Goal: Task Accomplishment & Management: Use online tool/utility

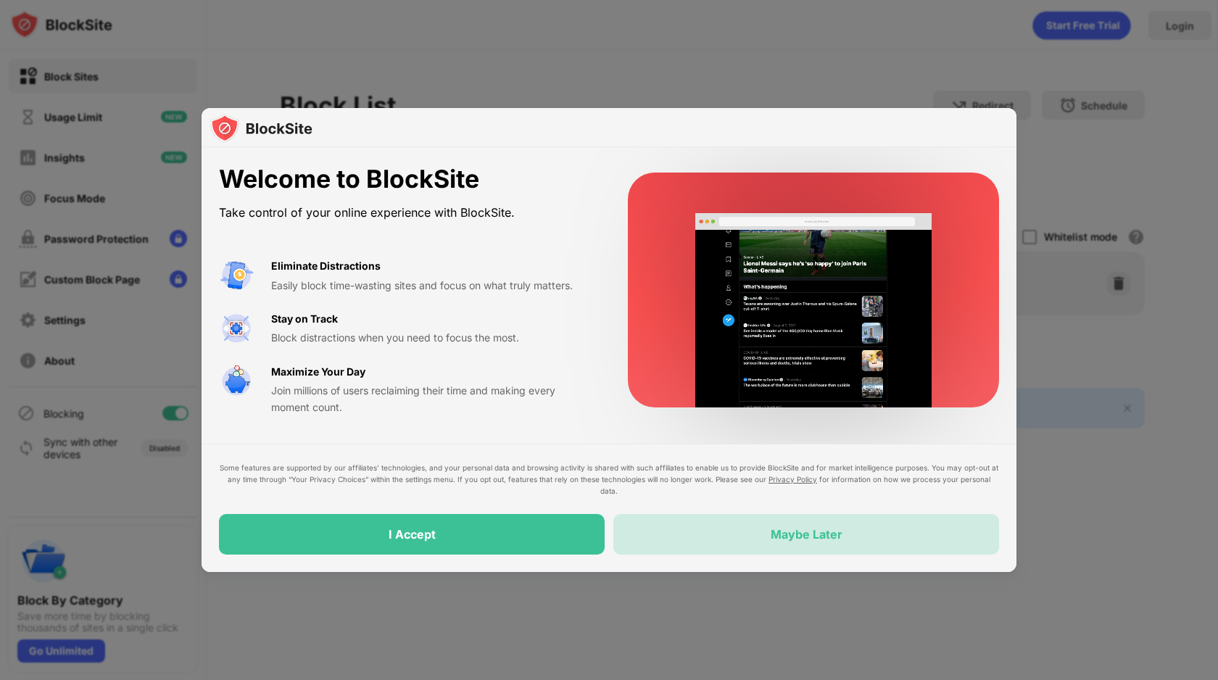
click at [721, 541] on div "Maybe Later" at bounding box center [806, 534] width 386 height 41
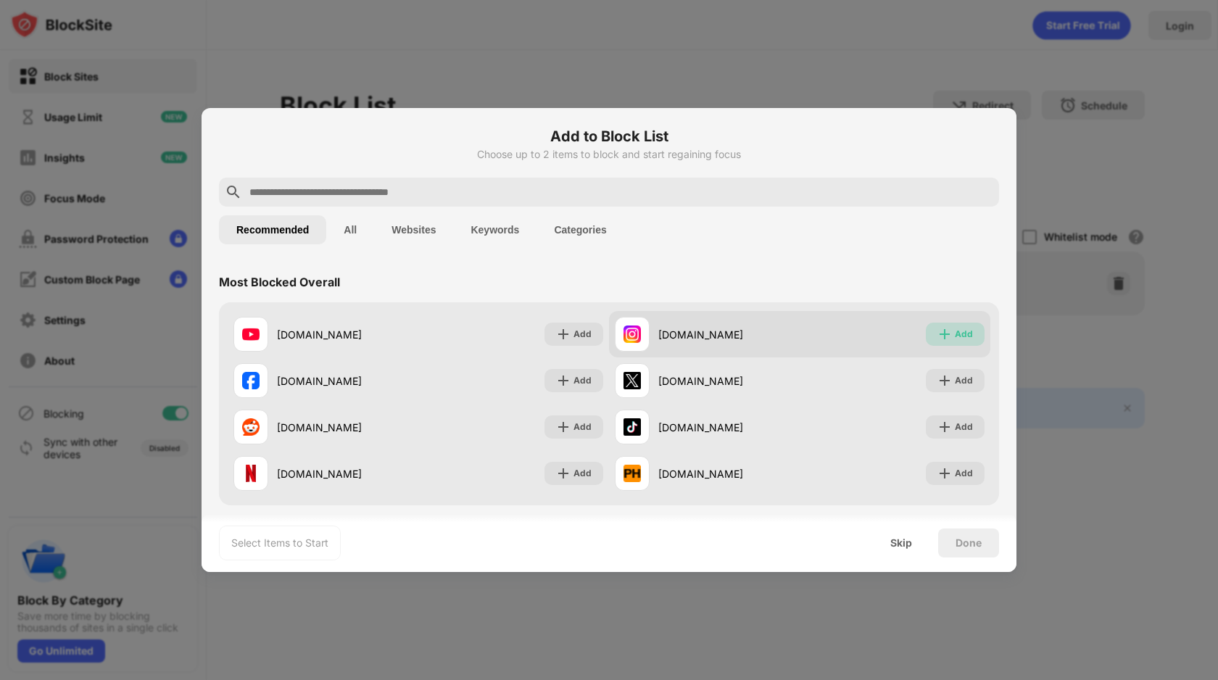
click at [968, 323] on div "Add" at bounding box center [955, 334] width 59 height 23
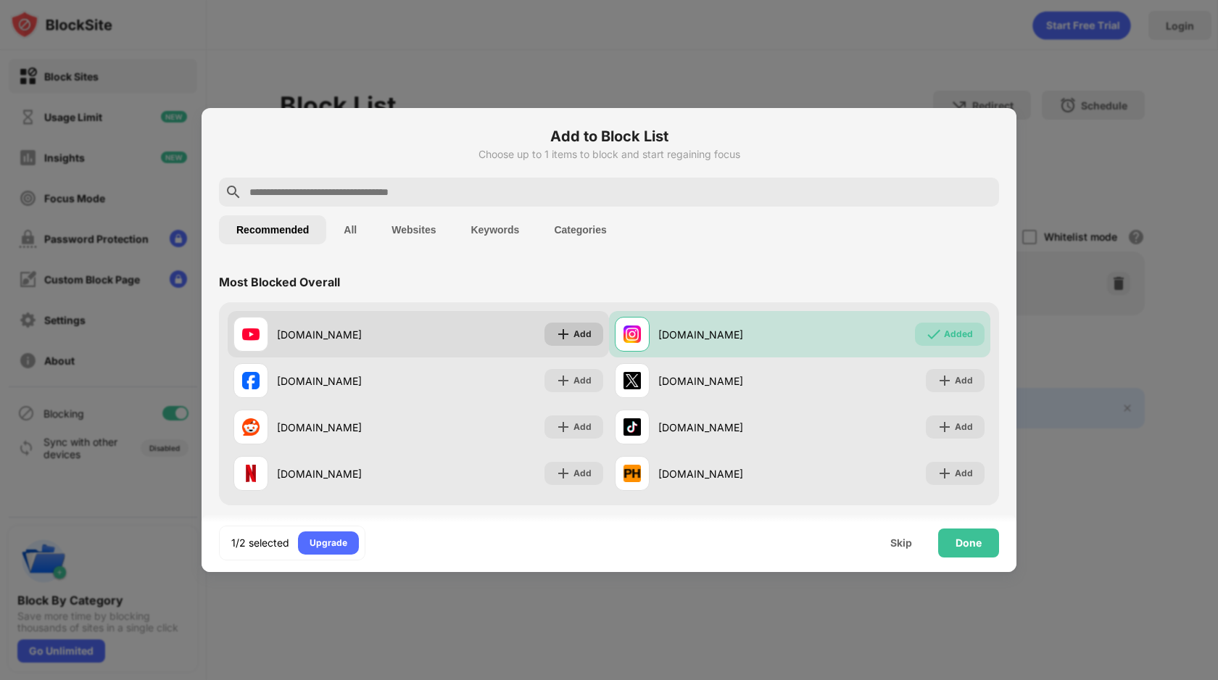
click at [583, 336] on div "Add" at bounding box center [582, 334] width 18 height 14
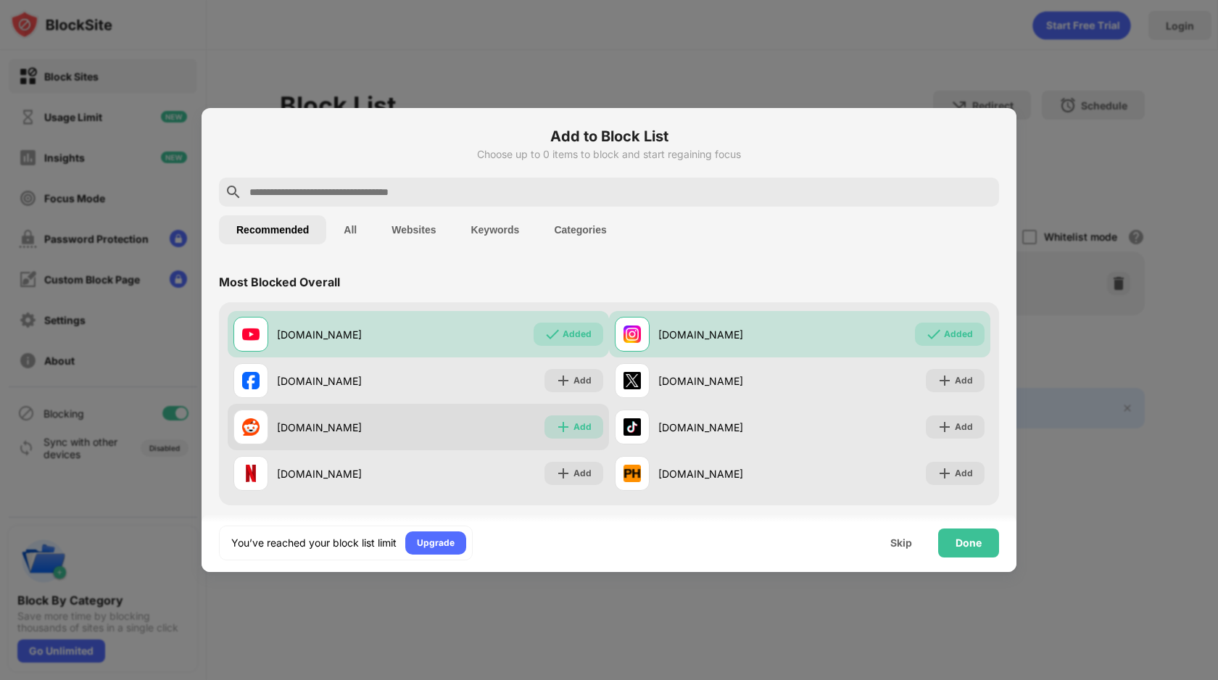
click at [587, 433] on div "Add" at bounding box center [582, 427] width 18 height 14
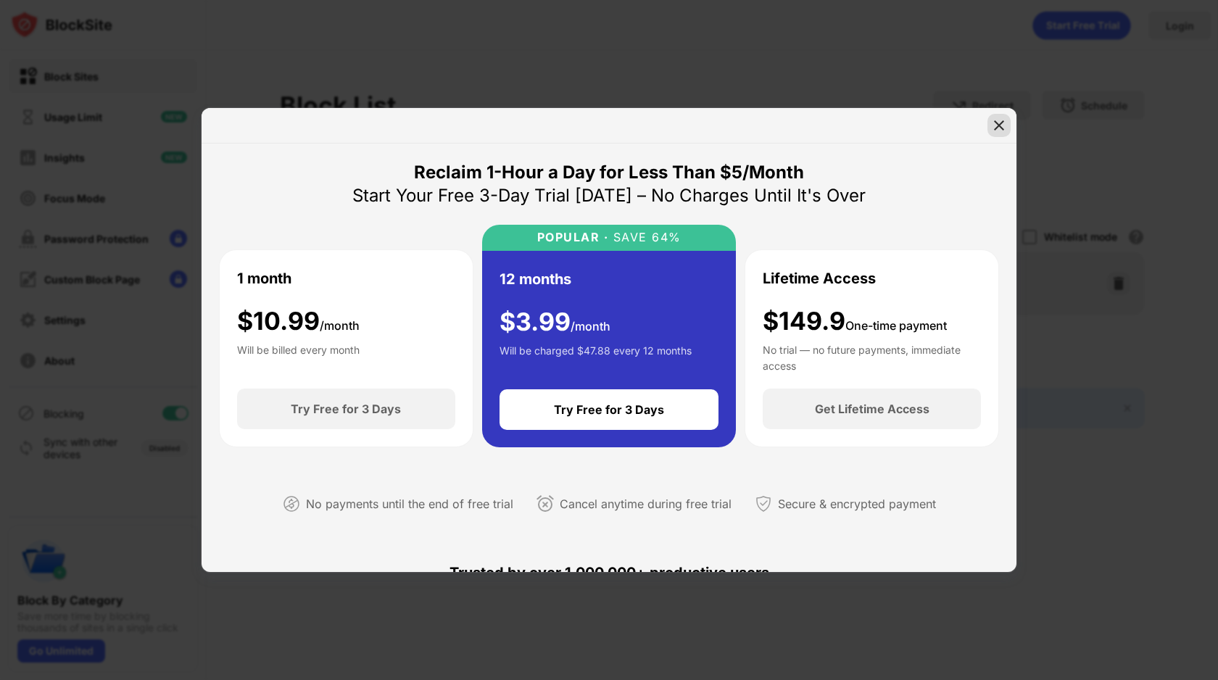
click at [992, 129] on img at bounding box center [998, 125] width 14 height 14
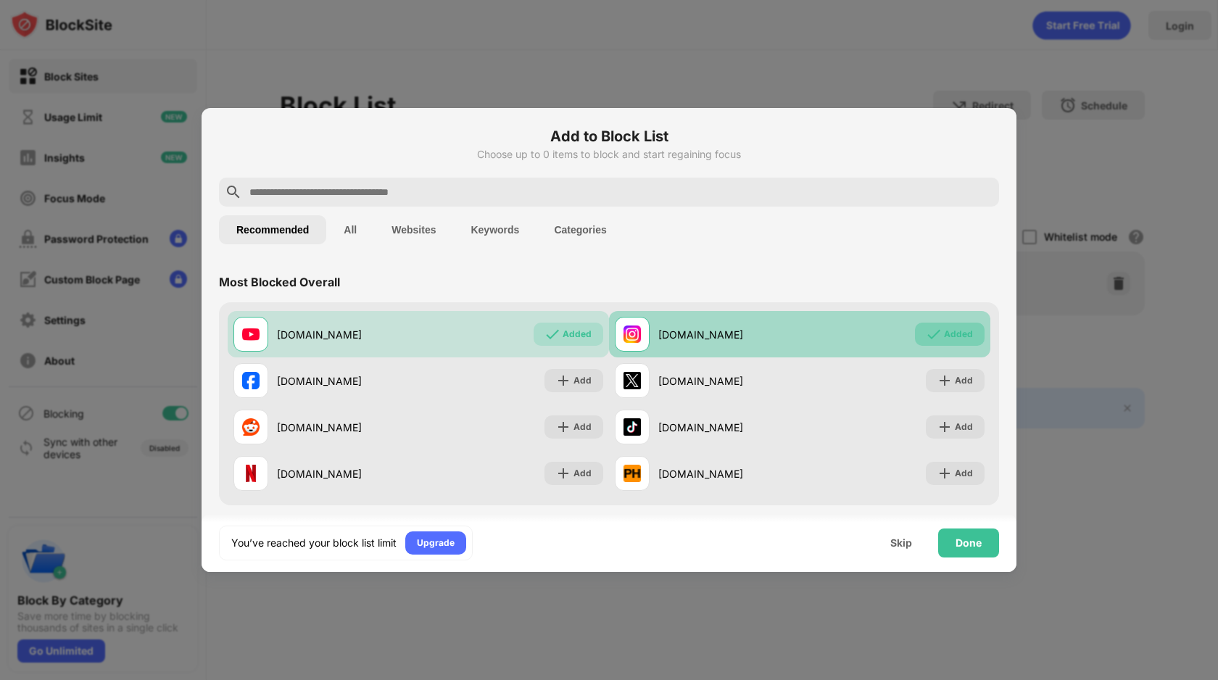
click at [949, 337] on div "Added" at bounding box center [958, 334] width 29 height 14
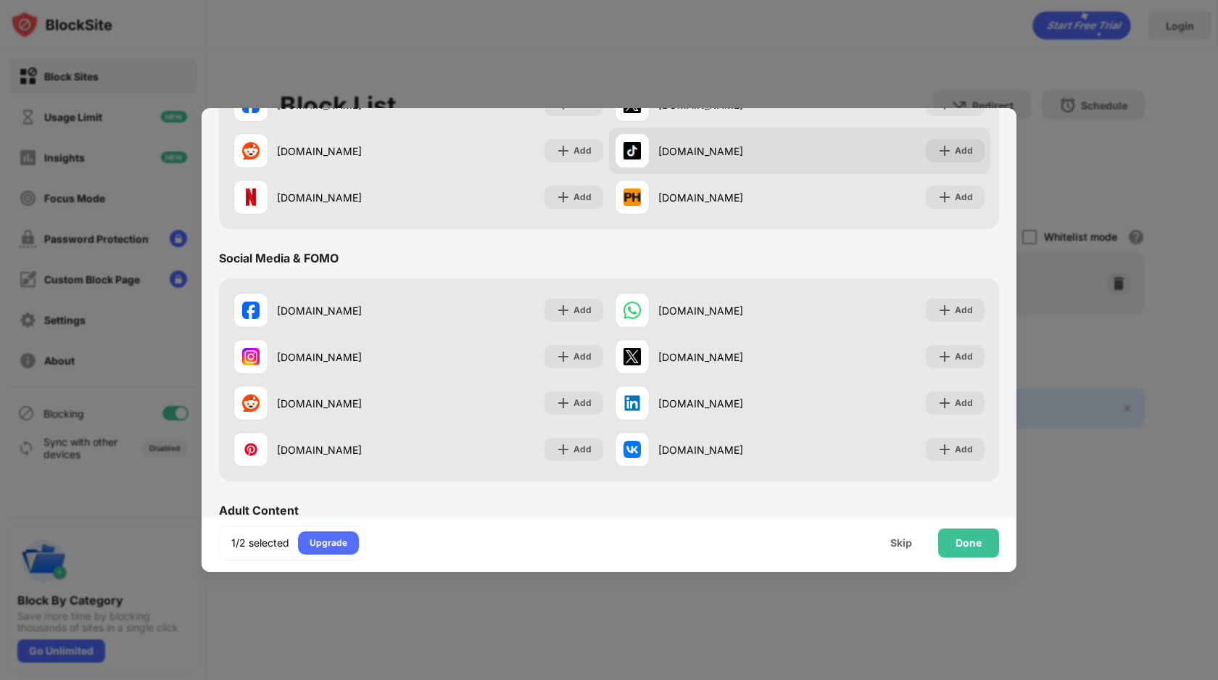
scroll to position [327, 0]
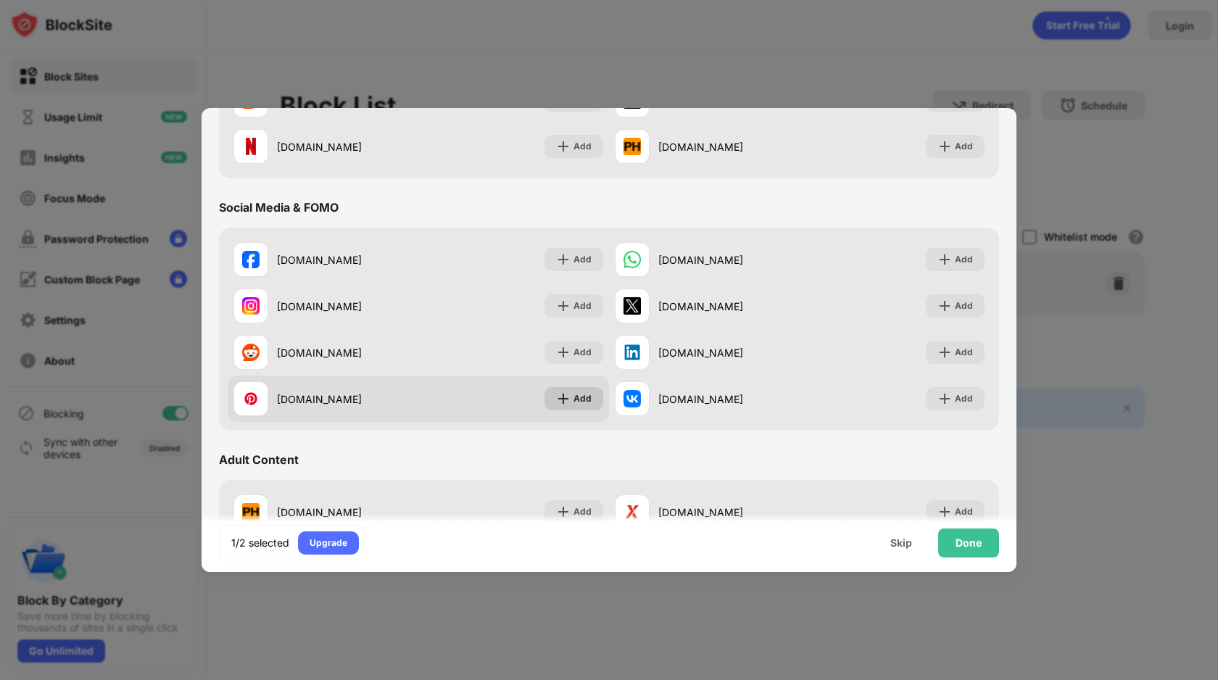
click at [565, 399] on img at bounding box center [563, 398] width 14 height 14
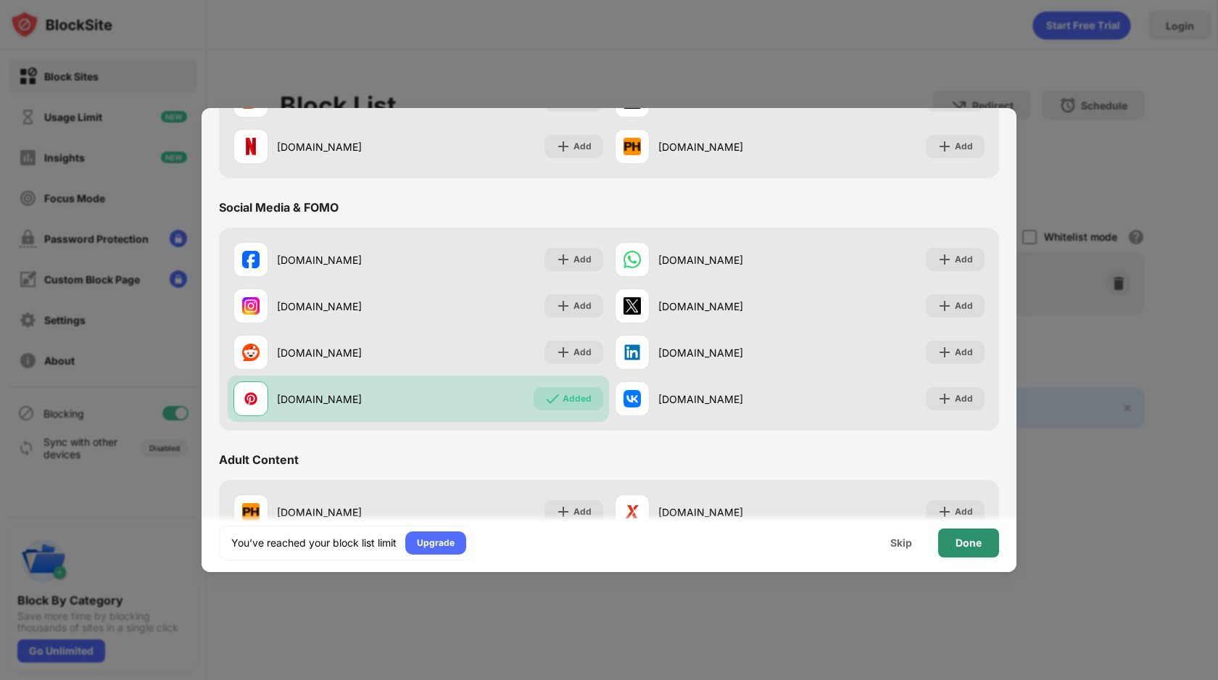
click at [969, 544] on div "Done" at bounding box center [968, 543] width 26 height 12
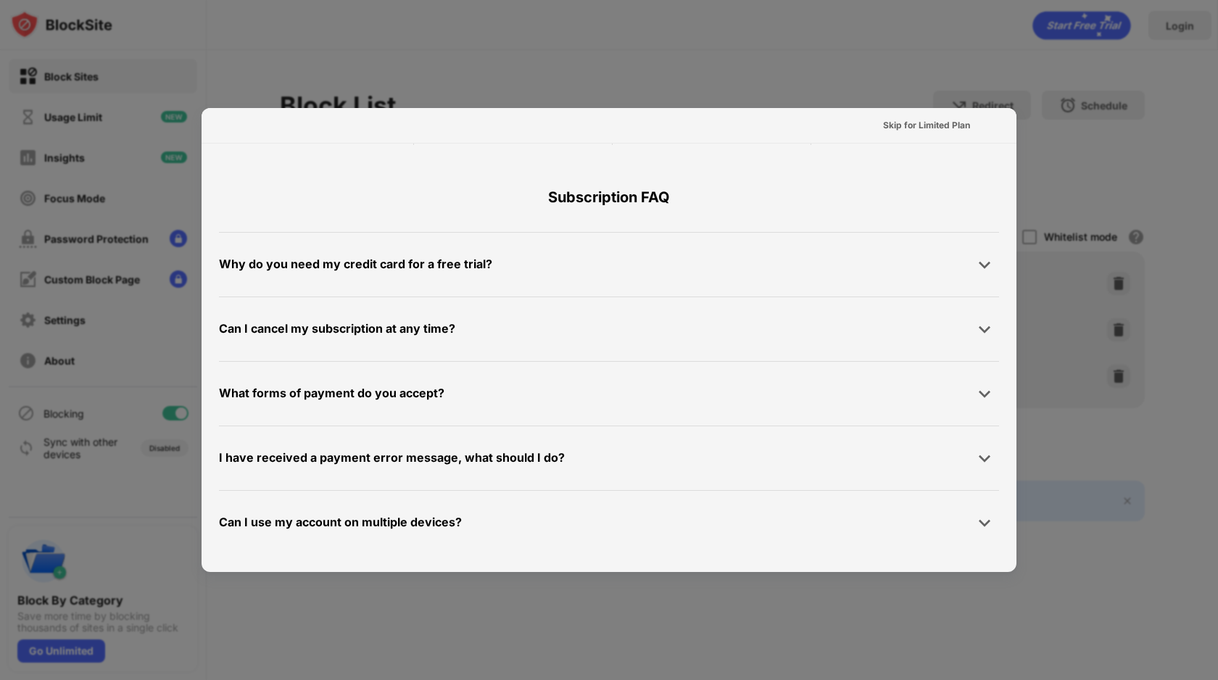
scroll to position [0, 0]
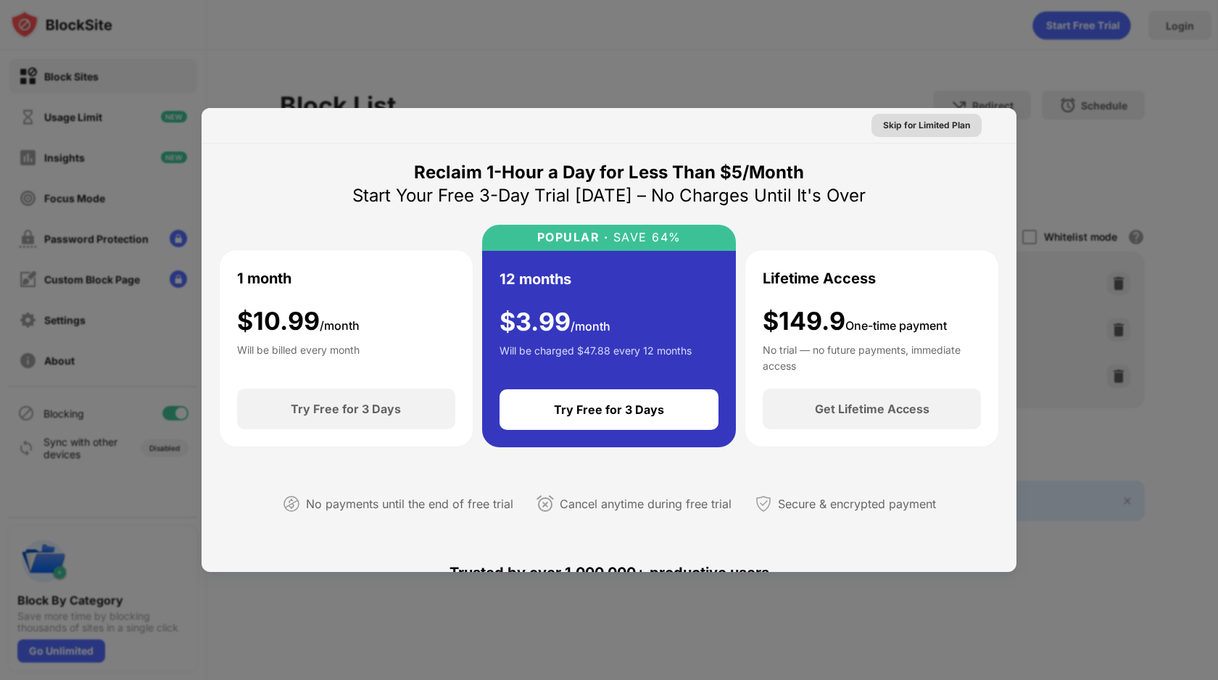
click at [931, 120] on div "Skip for Limited Plan" at bounding box center [926, 125] width 87 height 14
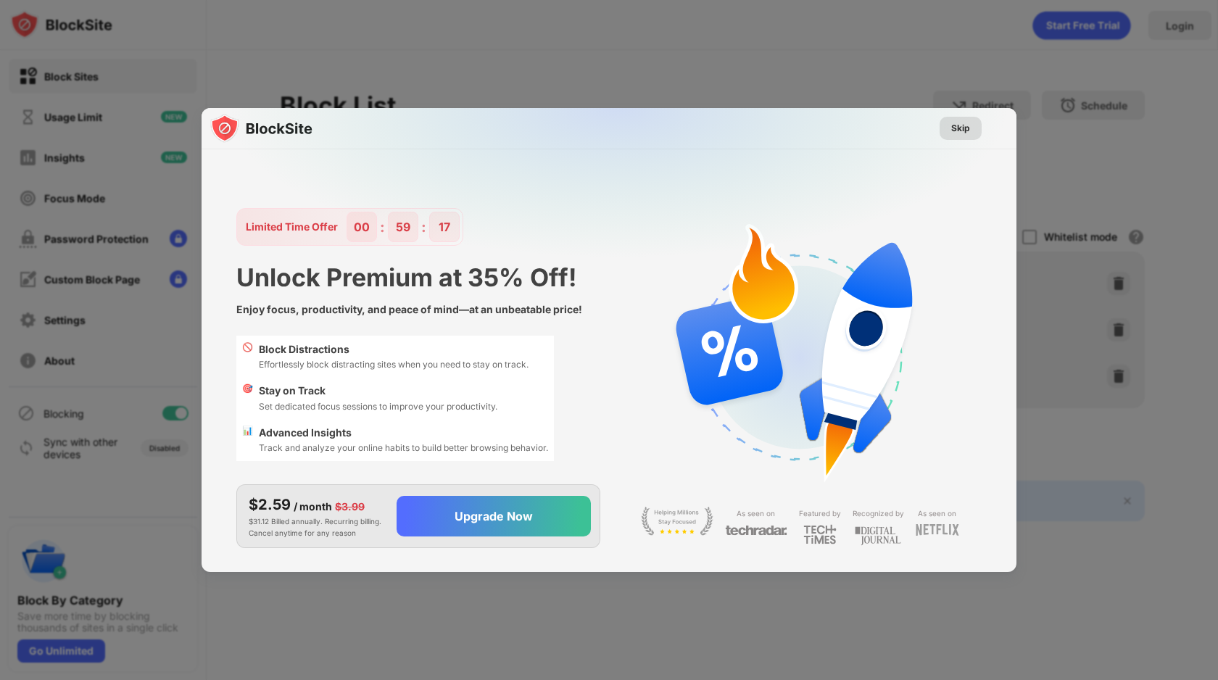
click at [971, 130] on div "Skip" at bounding box center [960, 128] width 42 height 23
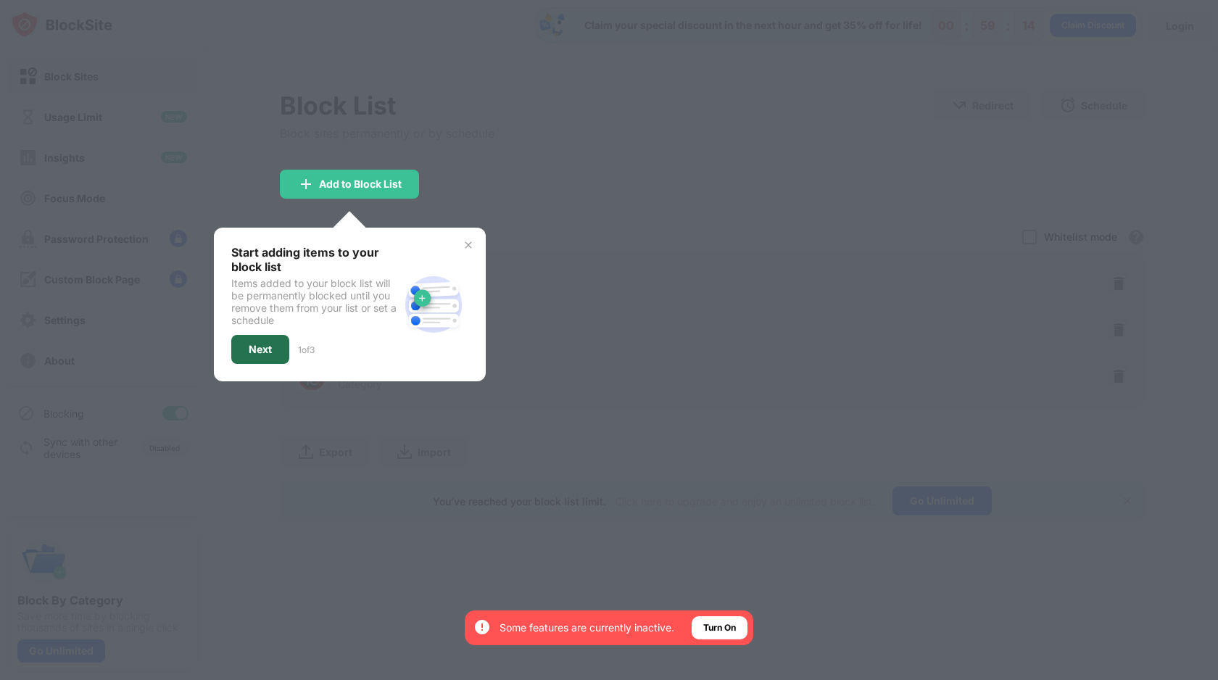
click at [249, 350] on div "Next" at bounding box center [260, 350] width 23 height 12
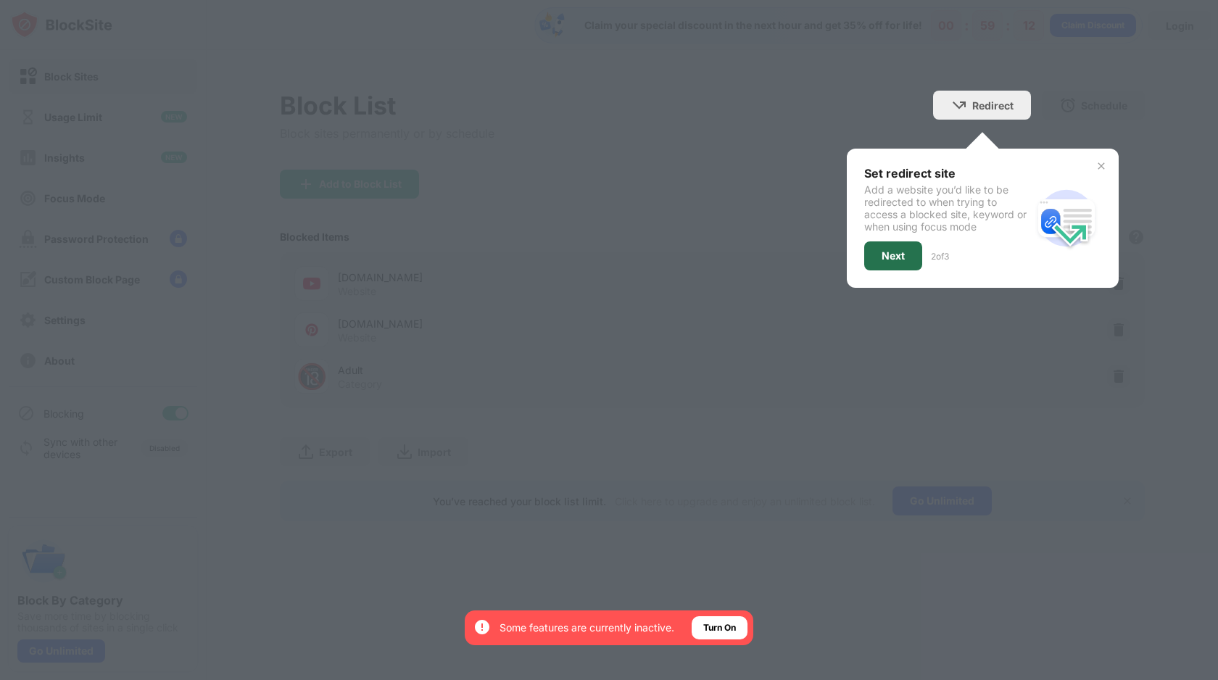
click at [897, 254] on div "Next" at bounding box center [892, 256] width 23 height 12
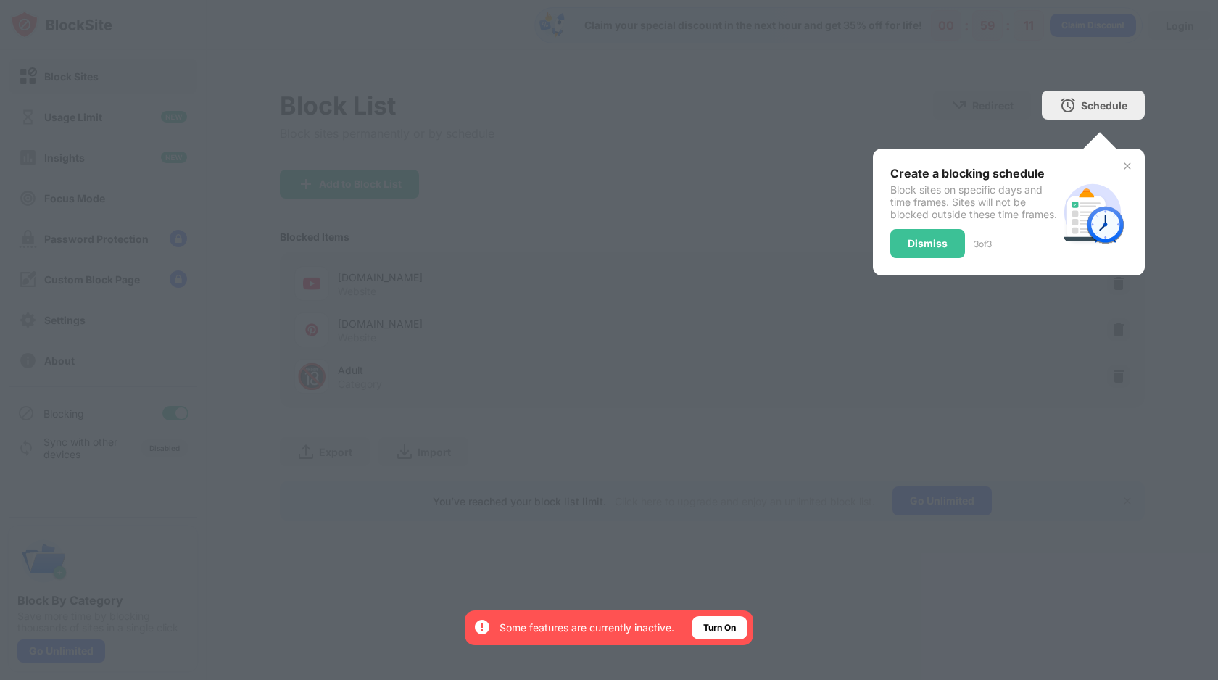
click at [915, 249] on div "Dismiss" at bounding box center [927, 244] width 40 height 12
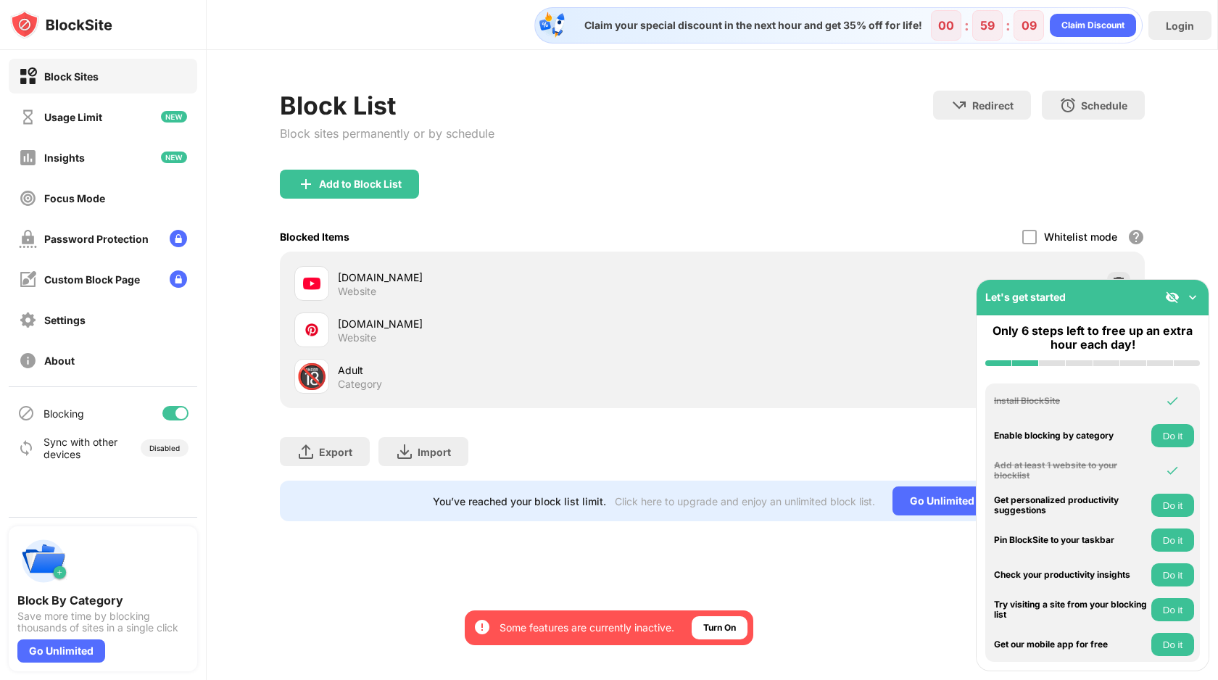
click at [1192, 294] on img at bounding box center [1192, 297] width 14 height 14
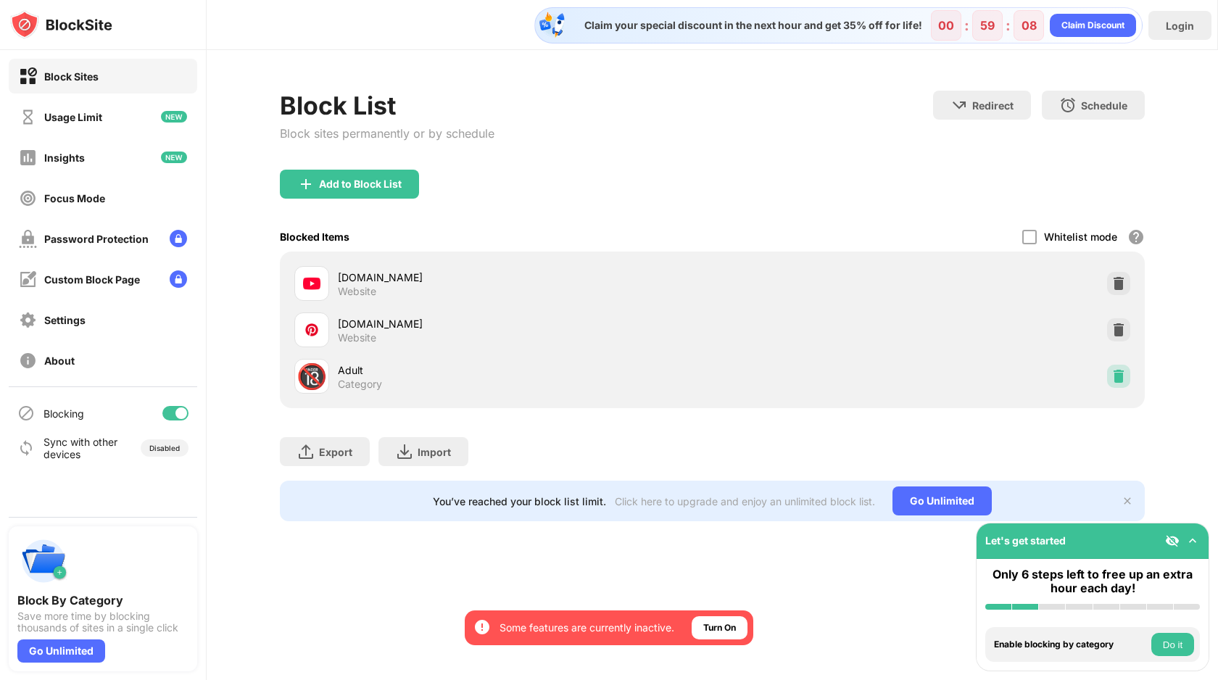
click at [1114, 379] on img at bounding box center [1118, 376] width 14 height 14
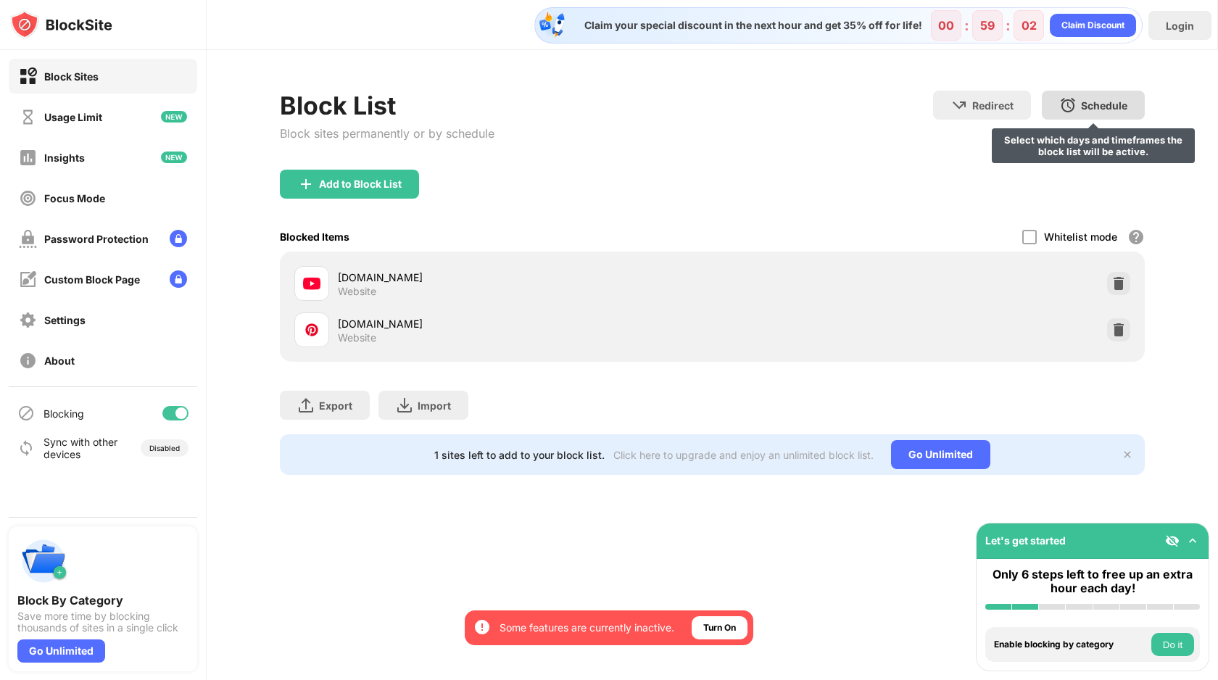
click at [1100, 99] on div "Schedule" at bounding box center [1104, 105] width 46 height 12
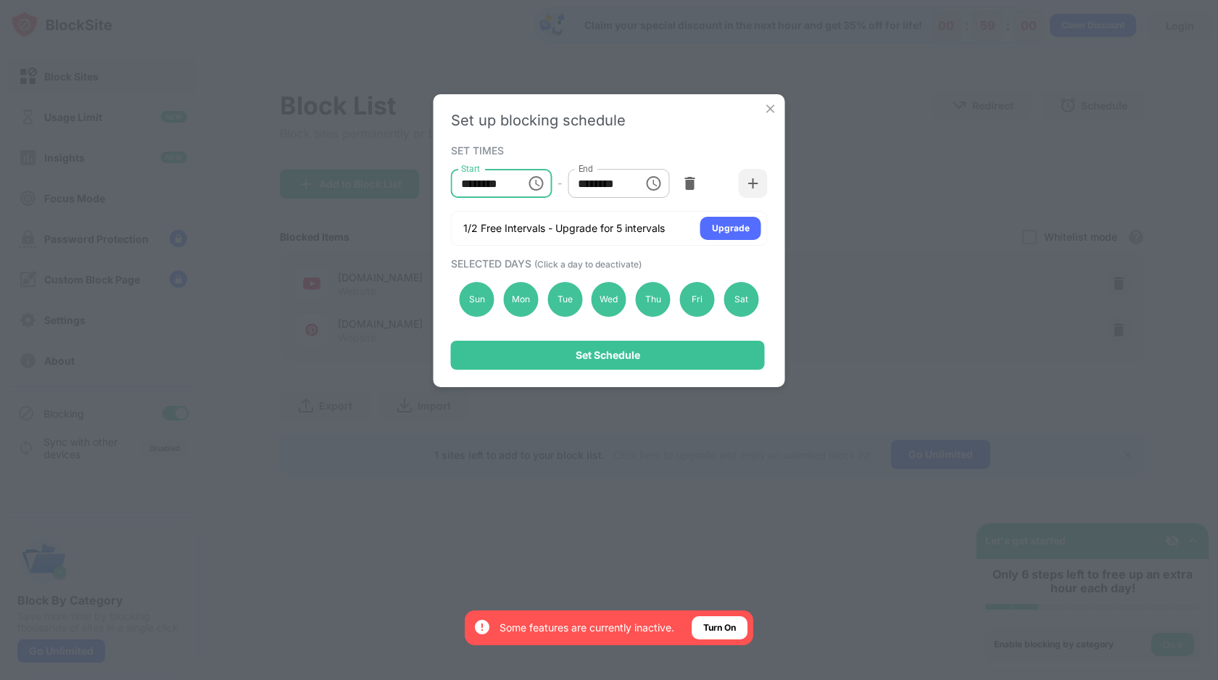
click at [499, 177] on input "********" at bounding box center [483, 183] width 65 height 29
click at [460, 185] on input "********" at bounding box center [483, 183] width 65 height 29
type input "********"
click at [583, 183] on input "********" at bounding box center [600, 183] width 65 height 29
type input "********"
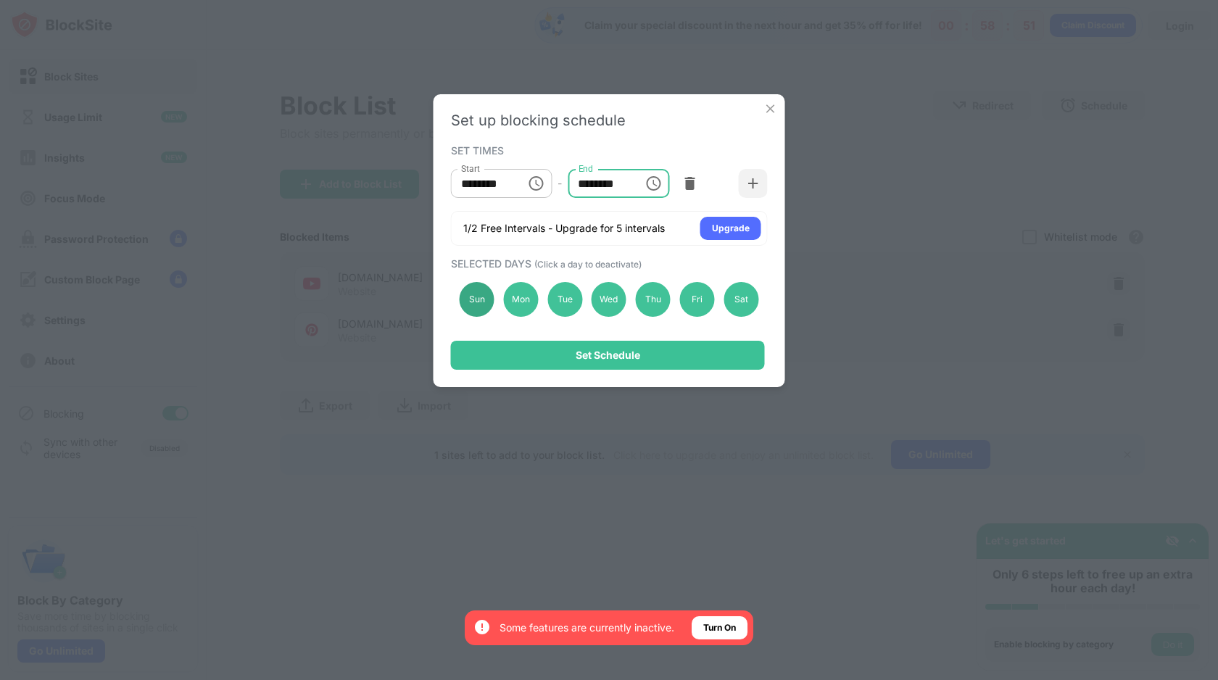
click at [475, 299] on div "Sun" at bounding box center [477, 299] width 35 height 35
click at [522, 305] on div "Mon" at bounding box center [520, 299] width 35 height 35
click at [561, 303] on div "Tue" at bounding box center [564, 299] width 35 height 35
click at [562, 298] on div "Tue" at bounding box center [564, 299] width 35 height 35
click at [525, 298] on div "Mon" at bounding box center [520, 299] width 35 height 35
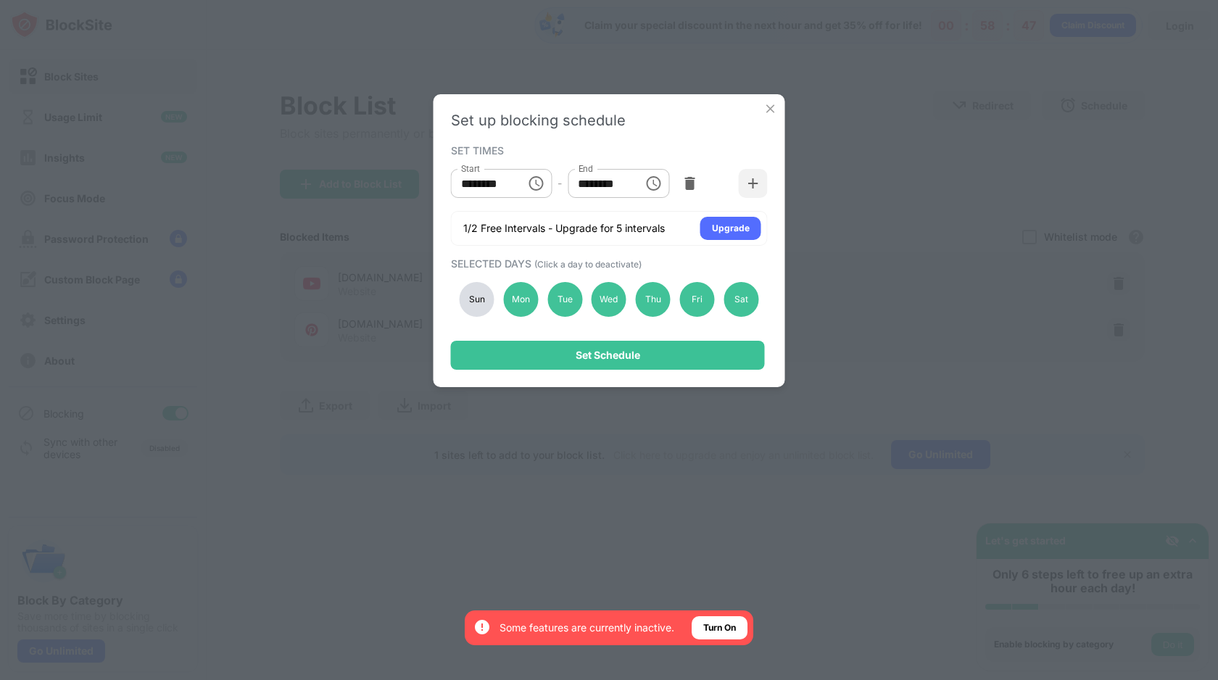
click at [474, 300] on div "Sun" at bounding box center [477, 299] width 35 height 35
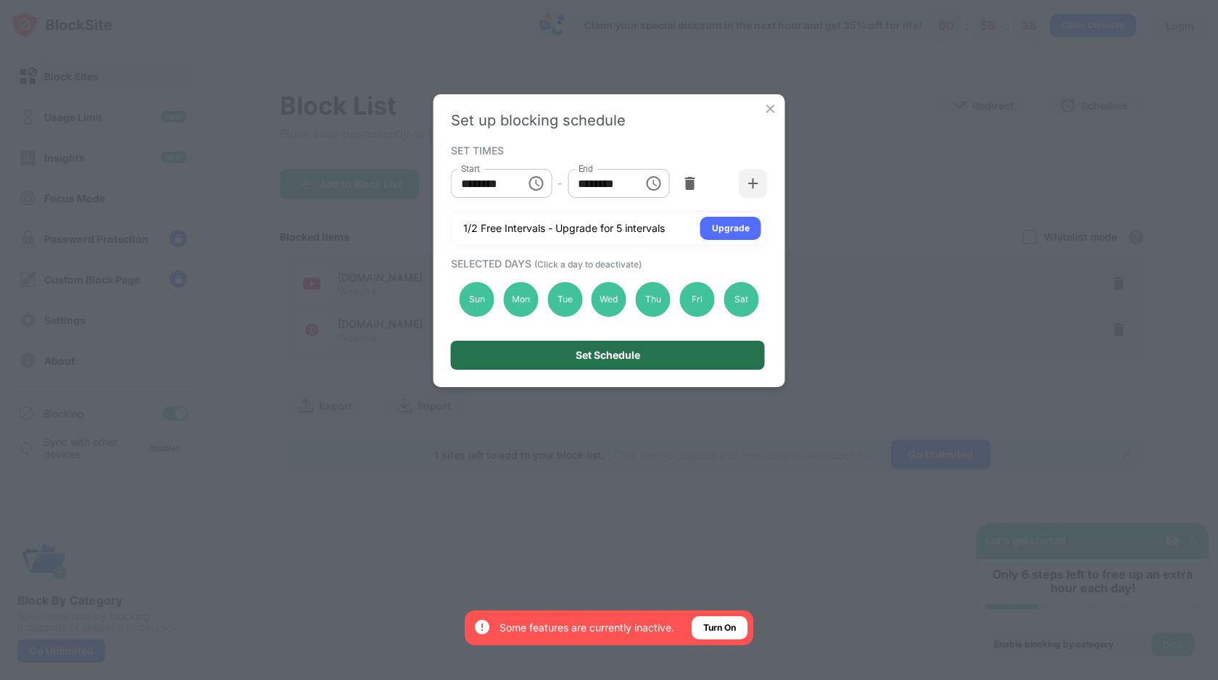
click at [657, 349] on div "Set Schedule" at bounding box center [608, 355] width 314 height 29
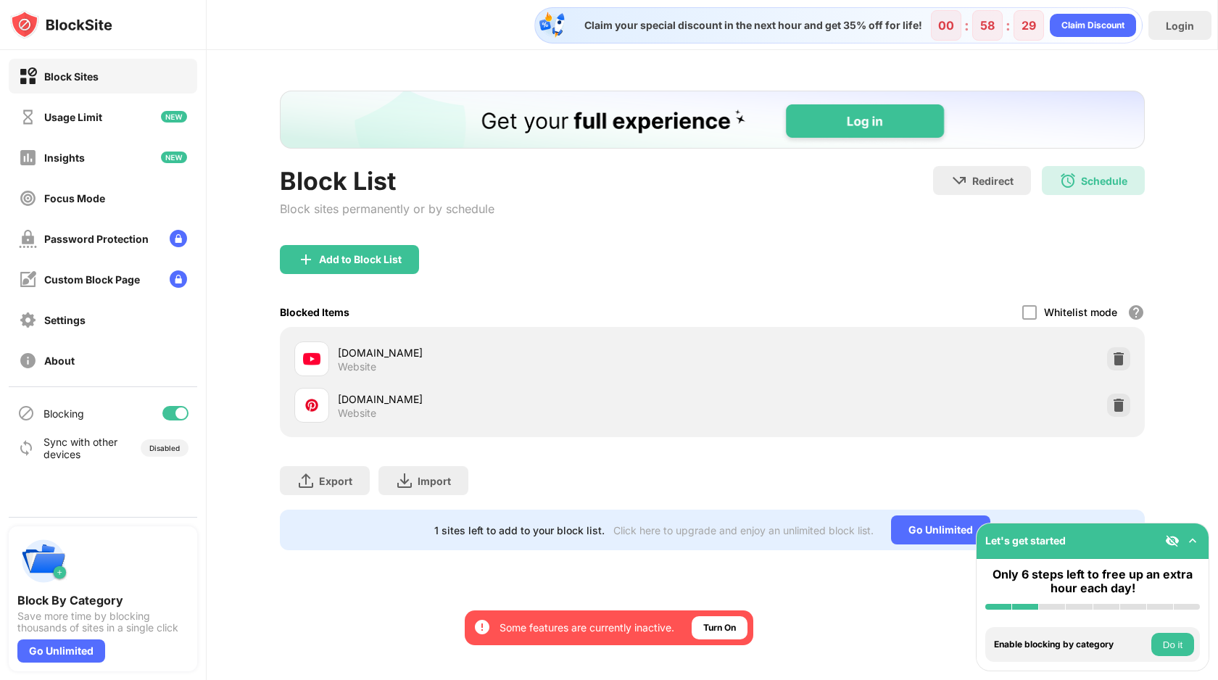
click at [1192, 546] on img at bounding box center [1192, 540] width 14 height 14
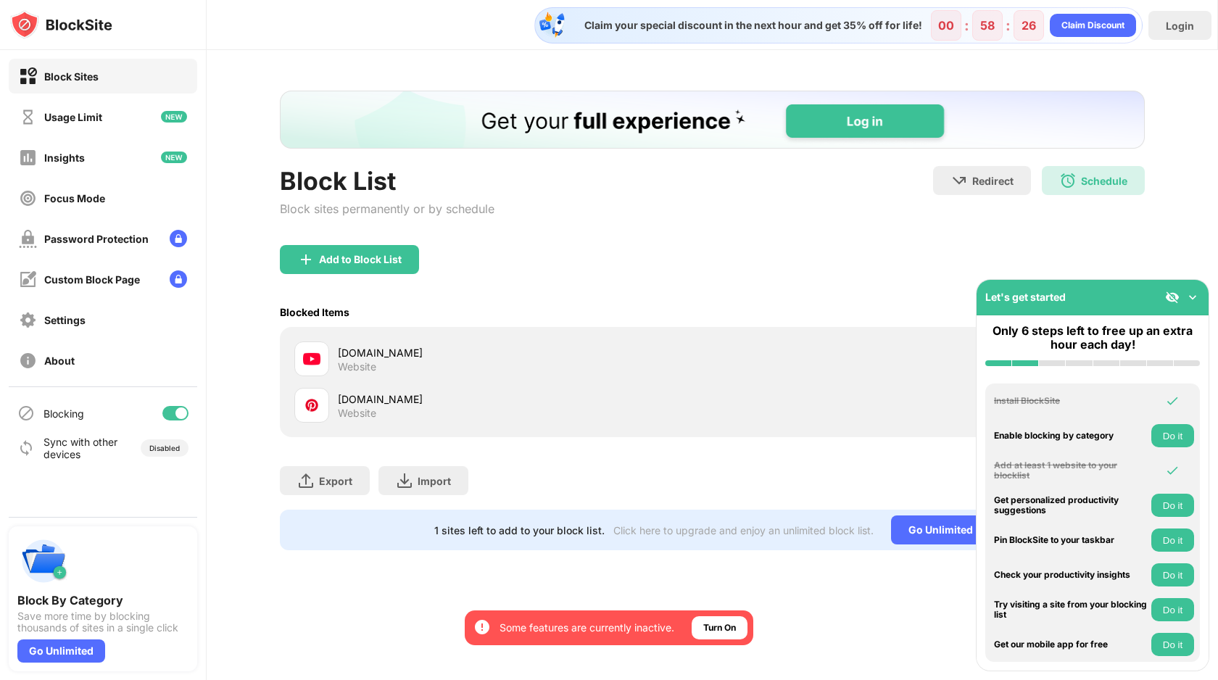
click at [1194, 290] on img at bounding box center [1192, 297] width 14 height 14
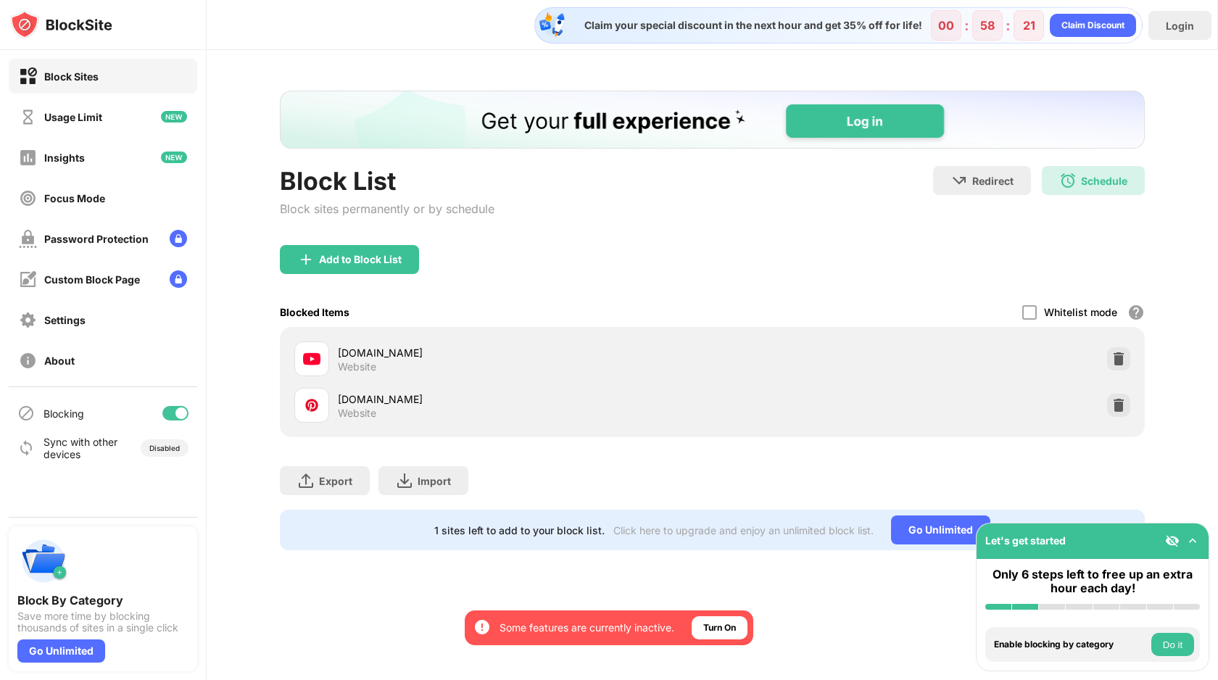
click at [1195, 543] on img at bounding box center [1192, 540] width 14 height 14
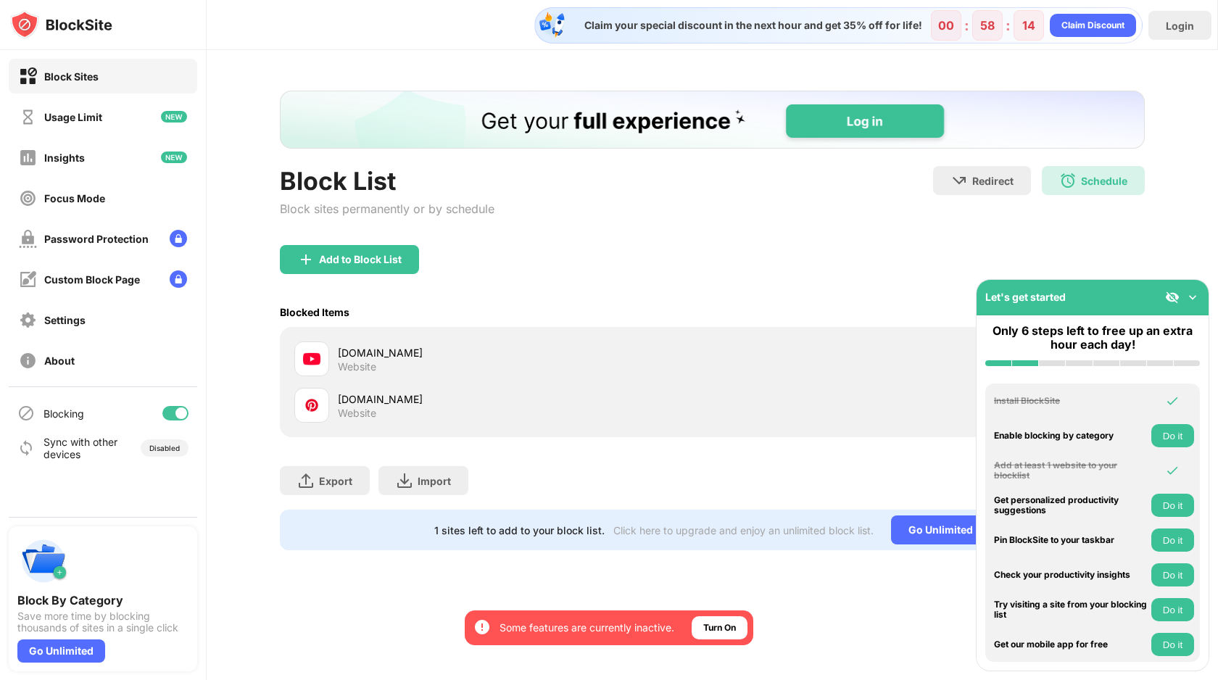
click at [1193, 291] on img at bounding box center [1192, 297] width 14 height 14
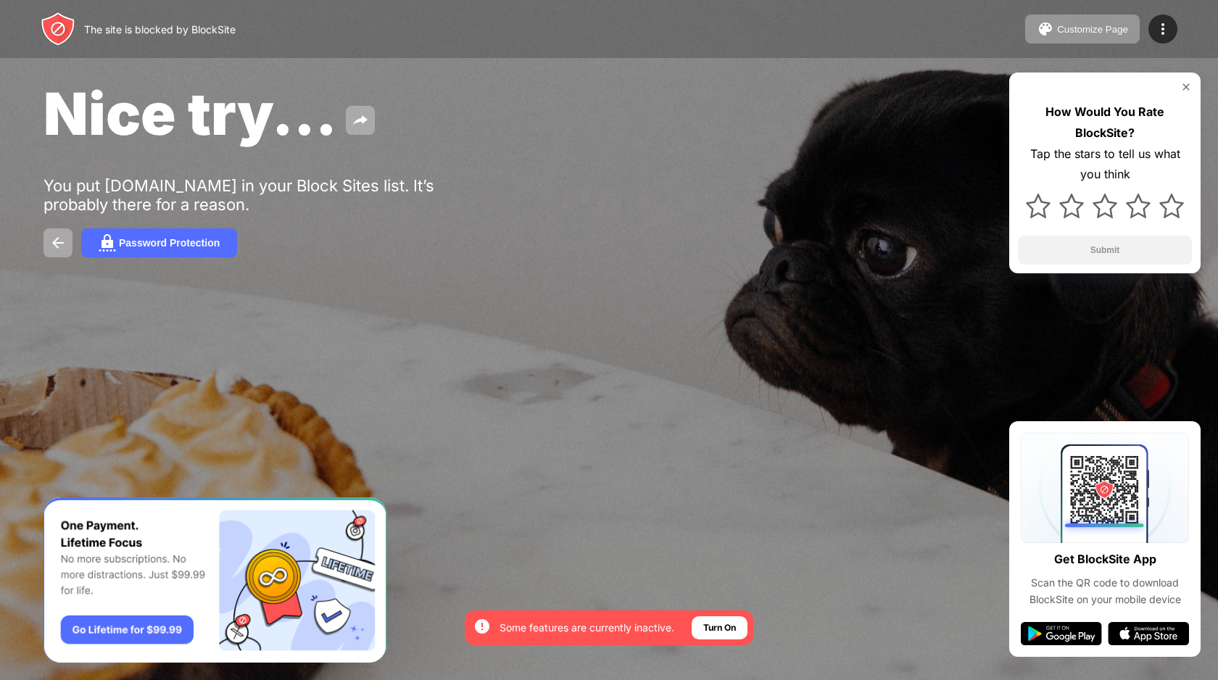
click at [1186, 86] on img at bounding box center [1186, 87] width 12 height 12
